Goal: Navigation & Orientation: Find specific page/section

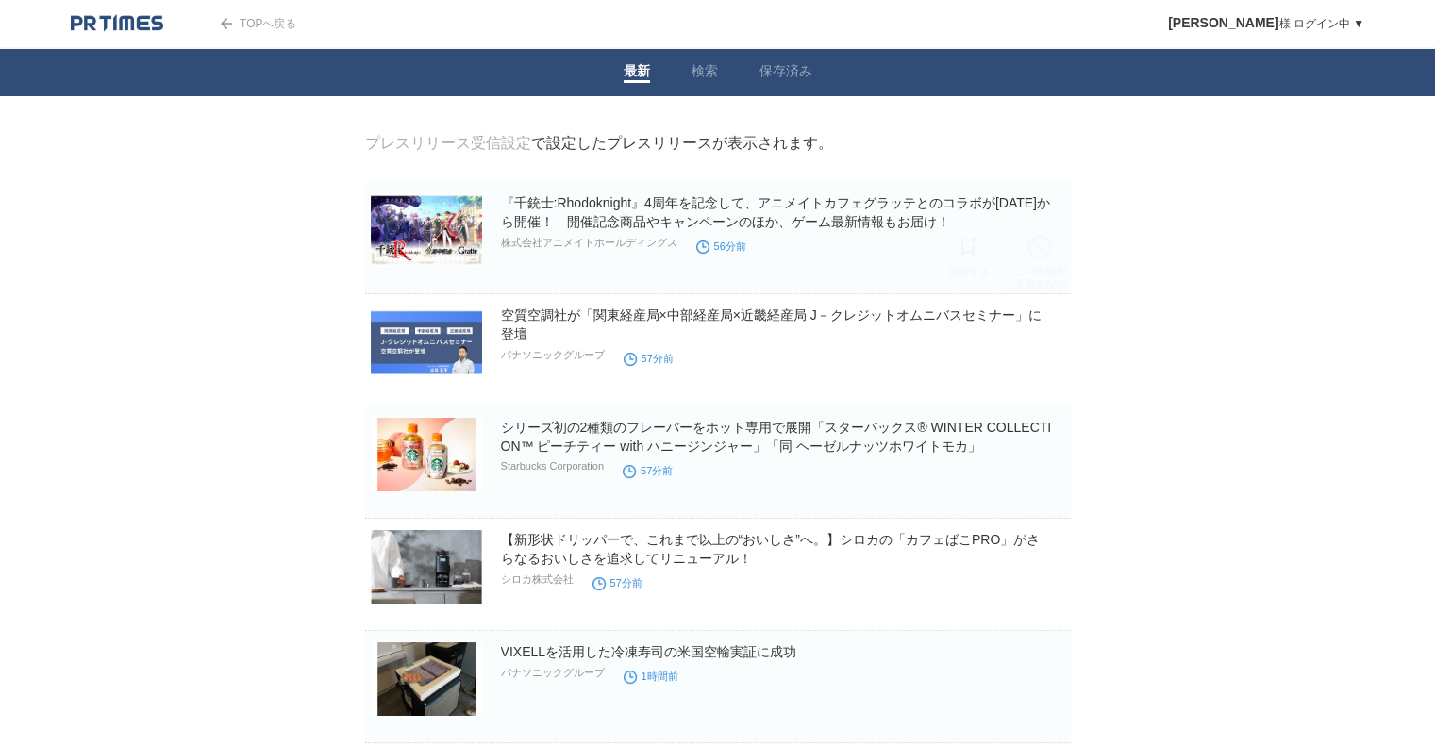
scroll to position [189, 0]
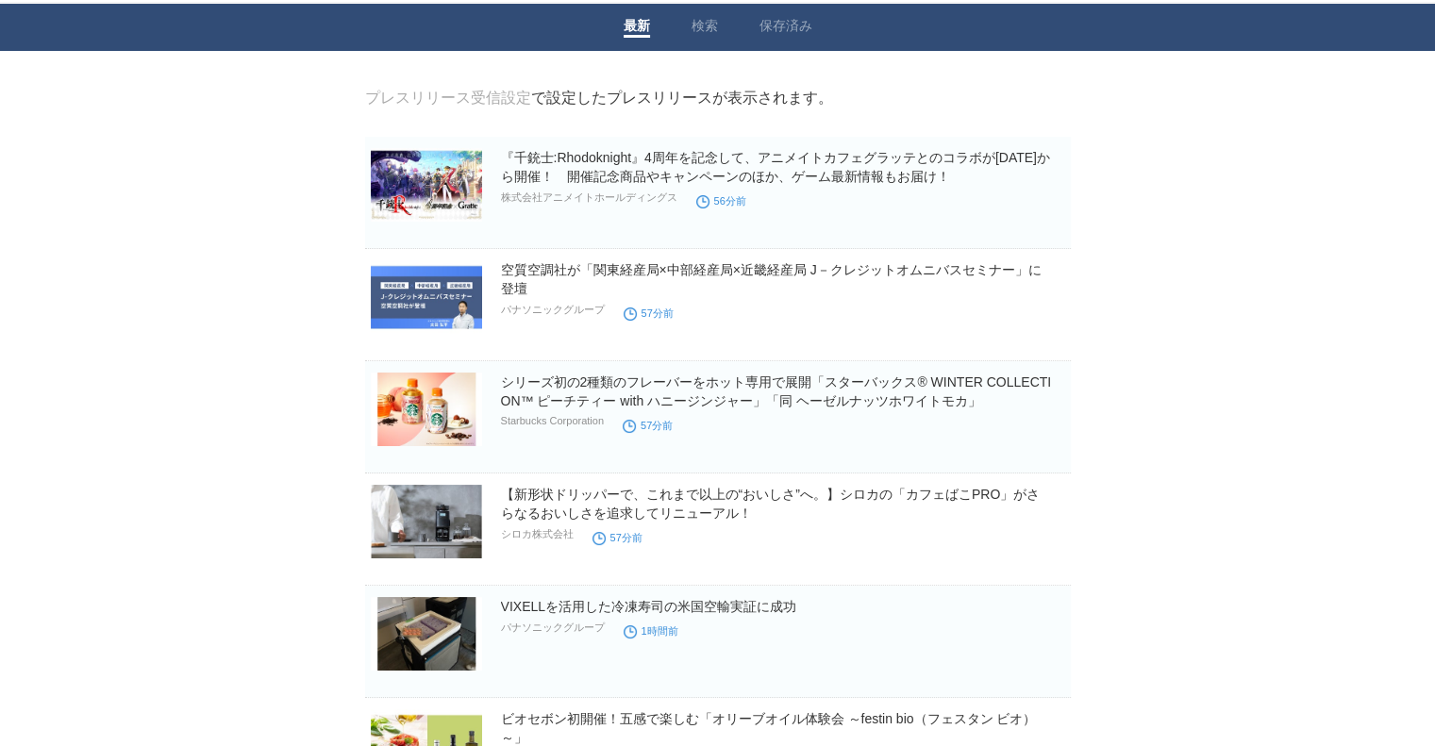
scroll to position [0, 0]
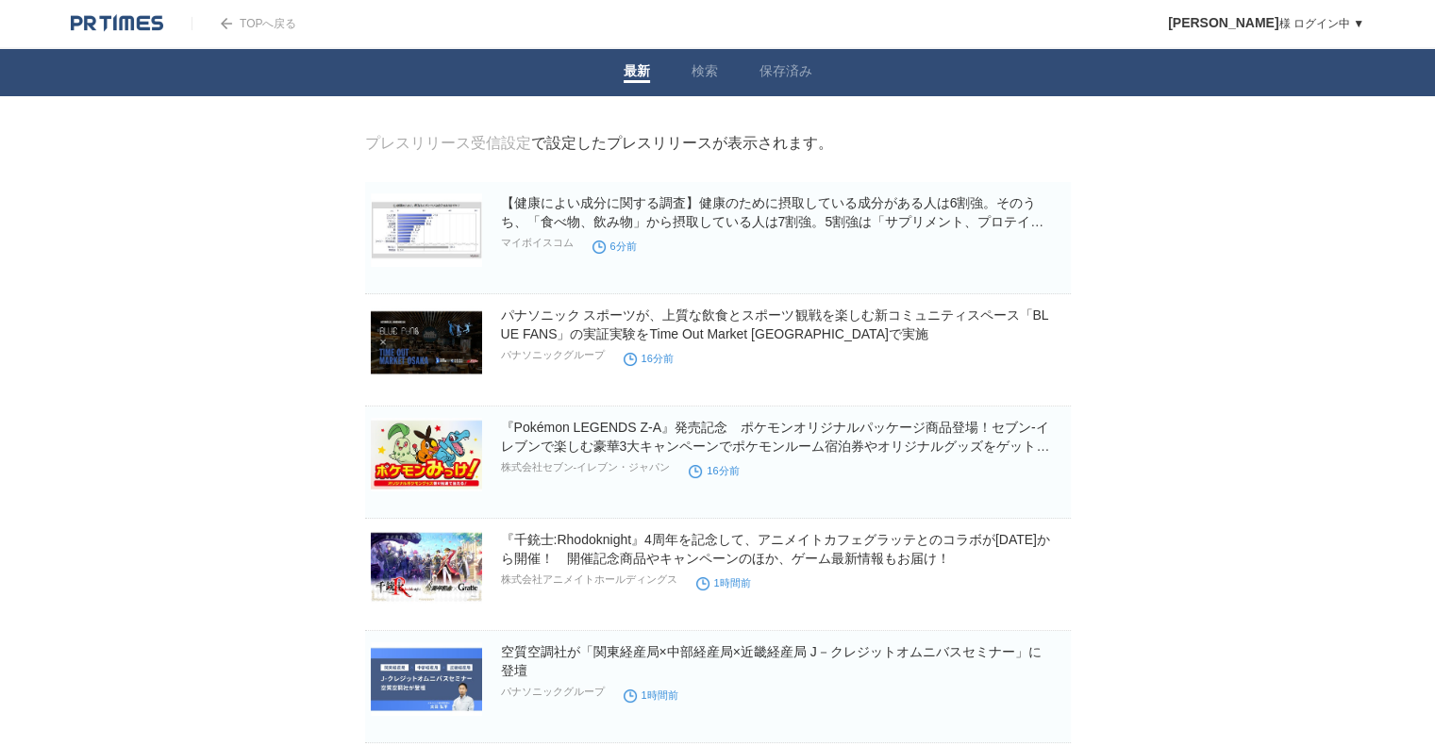
drag, startPoint x: 0, startPoint y: 0, endPoint x: 153, endPoint y: 333, distance: 366.5
